Goal: Information Seeking & Learning: Learn about a topic

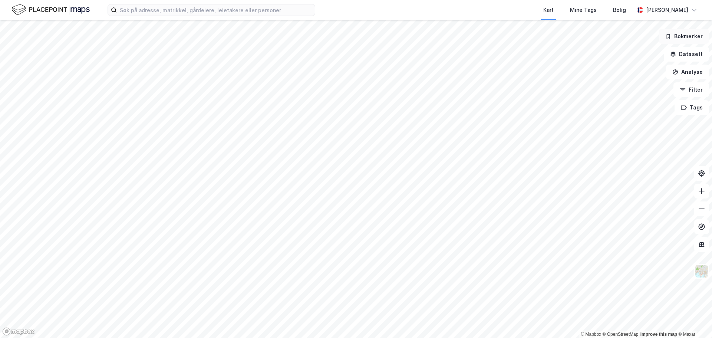
click at [692, 35] on button "Bokmerker" at bounding box center [684, 36] width 50 height 15
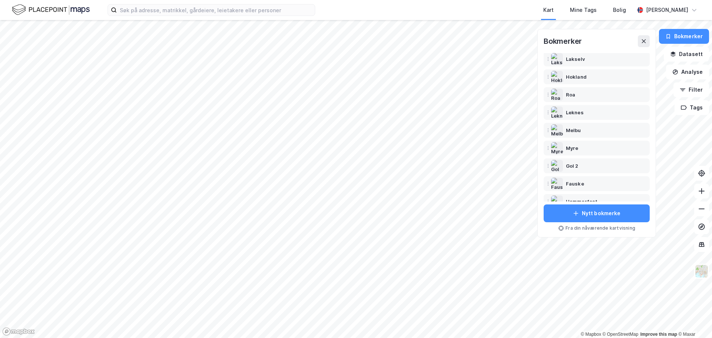
scroll to position [45, 0]
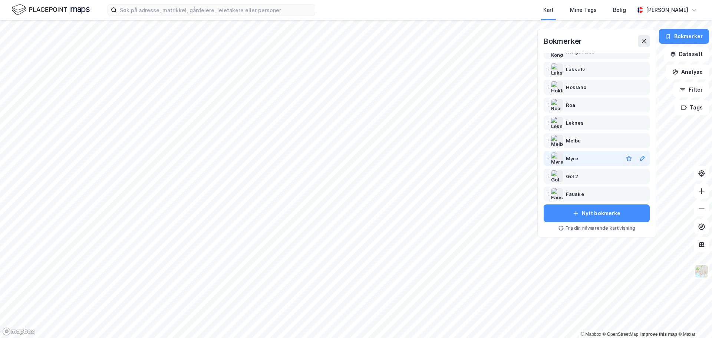
click at [562, 156] on img at bounding box center [557, 158] width 12 height 12
